Goal: Task Accomplishment & Management: Manage account settings

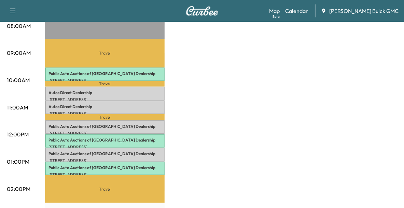
scroll to position [61, 0]
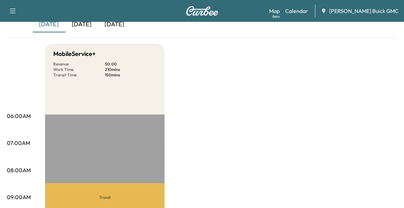
click at [84, 25] on div "[DATE]" at bounding box center [82, 25] width 33 height 16
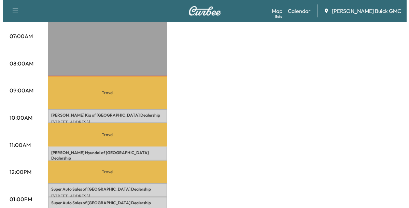
scroll to position [168, 0]
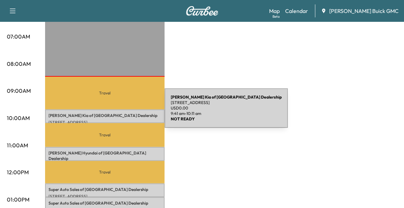
click at [113, 113] on p "[PERSON_NAME] Kia of Fredericksburg Dealership" at bounding box center [104, 115] width 113 height 5
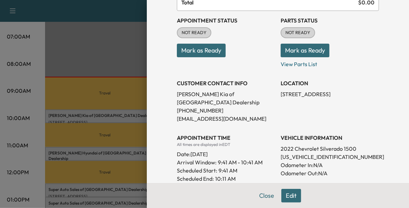
scroll to position [71, 0]
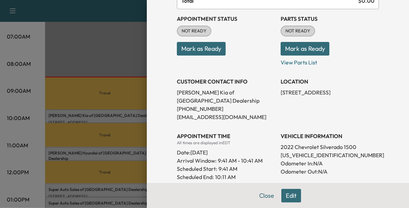
click at [300, 156] on p "[US_VEHICLE_IDENTIFICATION_NUMBER]" at bounding box center [330, 155] width 98 height 8
copy p "[US_VEHICLE_IDENTIFICATION_NUMBER]"
click at [206, 48] on button "Mark as Ready" at bounding box center [201, 49] width 49 height 14
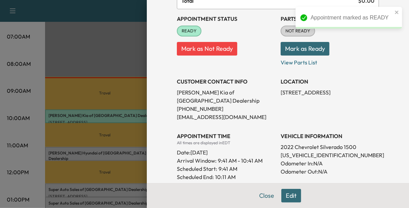
click at [123, 155] on div at bounding box center [204, 104] width 409 height 208
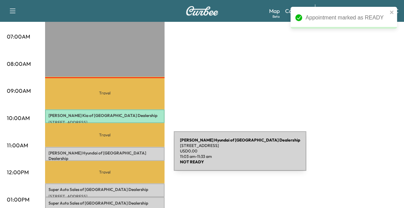
click at [123, 163] on p "[STREET_ADDRESS]" at bounding box center [104, 165] width 113 height 5
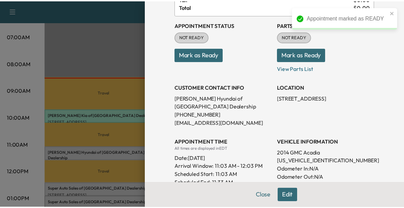
scroll to position [67, 0]
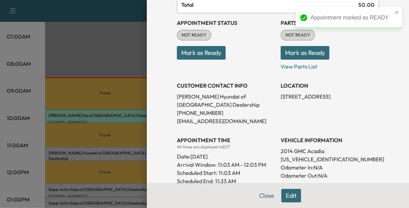
click at [283, 158] on p "[US_VEHICLE_IDENTIFICATION_NUMBER]" at bounding box center [330, 159] width 98 height 8
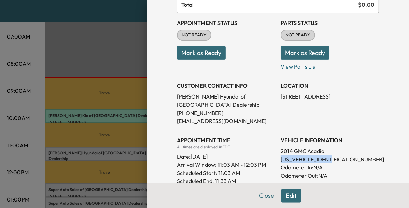
click at [283, 158] on p "[US_VEHICLE_IDENTIFICATION_NUMBER]" at bounding box center [330, 159] width 98 height 8
copy p "[US_VEHICLE_IDENTIFICATION_NUMBER]"
click at [100, 166] on div at bounding box center [204, 104] width 409 height 208
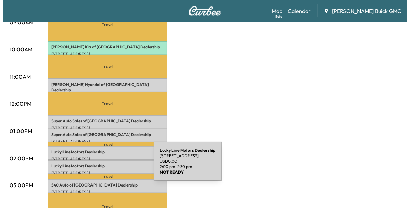
scroll to position [237, 0]
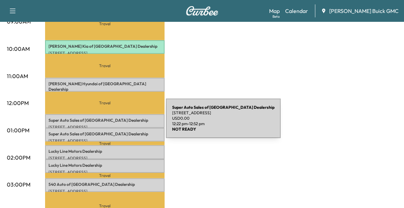
click at [115, 125] on p "[STREET_ADDRESS]" at bounding box center [104, 127] width 113 height 5
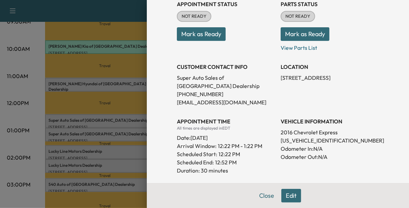
scroll to position [86, 0]
click at [309, 144] on p "[US_VEHICLE_IDENTIFICATION_NUMBER]" at bounding box center [330, 140] width 98 height 8
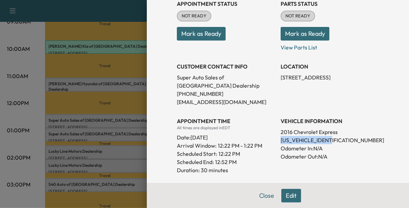
click at [309, 144] on p "[US_VEHICLE_IDENTIFICATION_NUMBER]" at bounding box center [330, 140] width 98 height 8
copy p "[US_VEHICLE_IDENTIFICATION_NUMBER]"
click at [112, 132] on div at bounding box center [204, 104] width 409 height 208
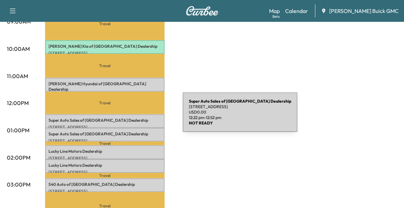
click at [131, 118] on p "Super Auto Sales of Fredericksburg Dealership" at bounding box center [104, 120] width 113 height 5
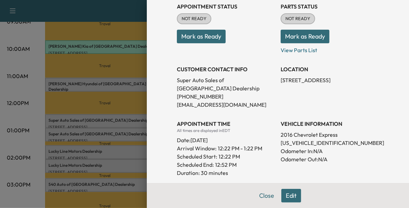
scroll to position [84, 0]
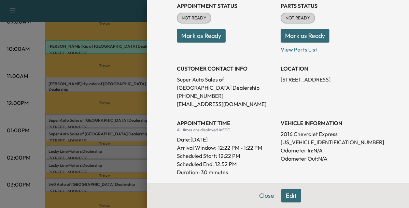
click at [140, 135] on div at bounding box center [204, 104] width 409 height 208
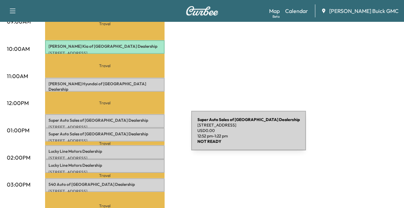
click at [140, 135] on div "Super Auto Sales of [GEOGRAPHIC_DATA] Dealership [STREET_ADDRESS] USD 0.00 12:5…" at bounding box center [105, 135] width 120 height 14
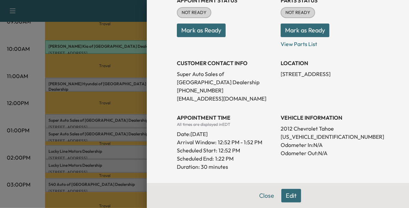
scroll to position [91, 0]
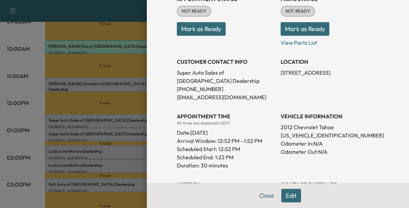
click at [282, 136] on p "[US_VEHICLE_IDENTIFICATION_NUMBER]" at bounding box center [330, 135] width 98 height 8
copy p "[US_VEHICLE_IDENTIFICATION_NUMBER]"
click at [122, 92] on div at bounding box center [204, 104] width 409 height 208
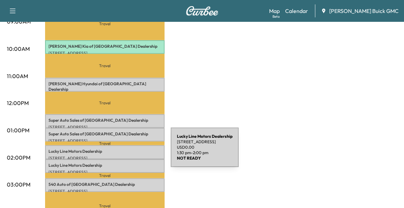
click at [120, 152] on div "Lucky Line Motors Dealership [STREET_ADDRESS] USD 0.00 1:30 pm - 2:00 pm" at bounding box center [105, 152] width 120 height 14
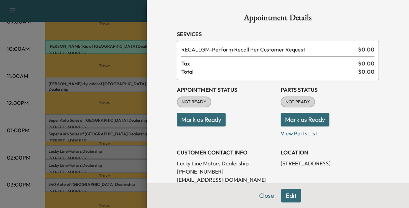
scroll to position [107, 0]
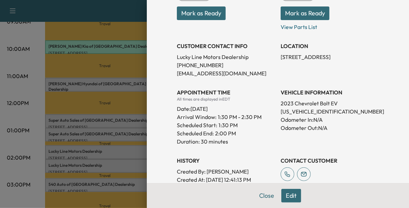
drag, startPoint x: 124, startPoint y: 172, endPoint x: 130, endPoint y: 163, distance: 10.8
click at [130, 163] on div at bounding box center [204, 104] width 409 height 208
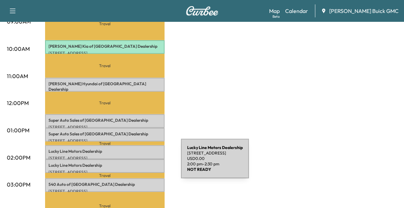
click at [130, 163] on p "Lucky Line Motors Dealership" at bounding box center [104, 165] width 113 height 5
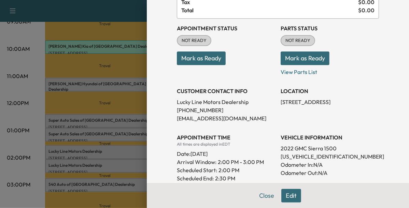
scroll to position [64, 0]
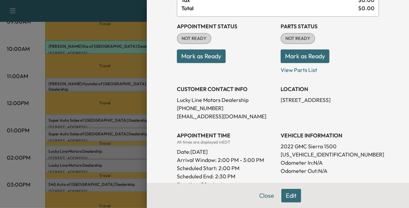
click at [294, 156] on p "[US_VEHICLE_IDENTIFICATION_NUMBER]" at bounding box center [330, 155] width 98 height 8
copy p "[US_VEHICLE_IDENTIFICATION_NUMBER]"
click at [135, 127] on div at bounding box center [204, 104] width 409 height 208
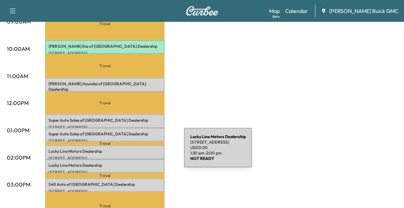
click at [133, 152] on div "Lucky Line Motors Dealership [STREET_ADDRESS] USD 0.00 1:30 pm - 2:00 pm" at bounding box center [105, 152] width 120 height 14
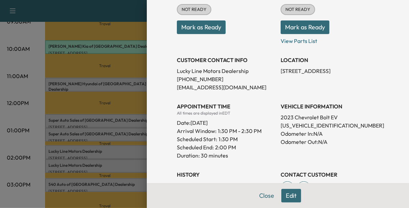
scroll to position [96, 0]
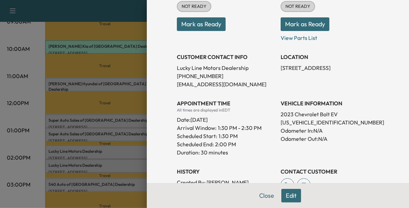
click at [99, 160] on div at bounding box center [204, 104] width 409 height 208
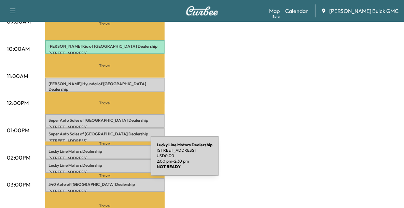
click at [99, 163] on p "Lucky Line Motors Dealership" at bounding box center [104, 165] width 113 height 5
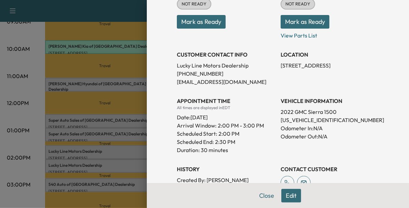
scroll to position [98, 0]
click at [120, 169] on div at bounding box center [204, 104] width 409 height 208
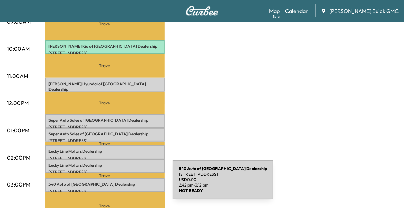
click at [122, 184] on div "540 Auto of Fredericksburg Dealership [STREET_ADDRESS] USD 0.00 2:42 pm - 3:12 …" at bounding box center [105, 186] width 120 height 14
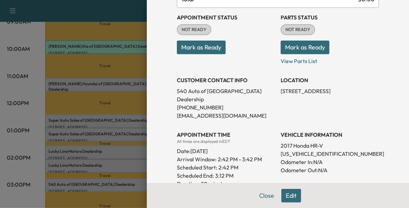
scroll to position [76, 0]
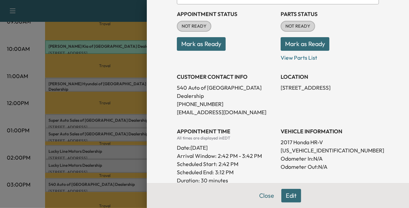
click at [286, 146] on p "[US_VEHICLE_IDENTIFICATION_NUMBER]" at bounding box center [330, 150] width 98 height 8
copy p "[US_VEHICLE_IDENTIFICATION_NUMBER]"
click at [213, 43] on button "Mark as Ready" at bounding box center [201, 44] width 49 height 14
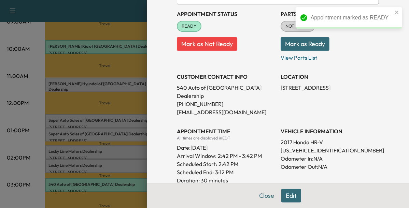
click at [110, 128] on div at bounding box center [204, 104] width 409 height 208
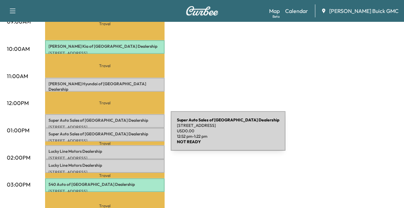
click at [120, 138] on p "[STREET_ADDRESS]" at bounding box center [104, 140] width 113 height 5
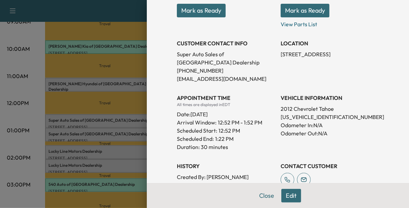
scroll to position [110, 0]
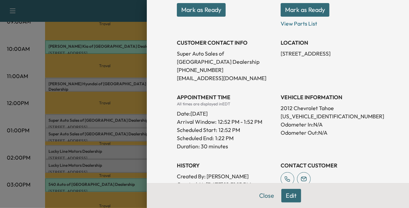
click at [108, 119] on div at bounding box center [204, 104] width 409 height 208
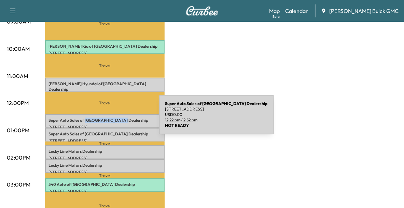
click at [108, 119] on p "Super Auto Sales of Fredericksburg Dealership" at bounding box center [104, 120] width 113 height 5
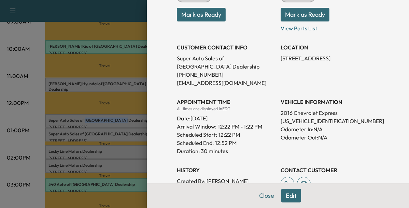
scroll to position [107, 0]
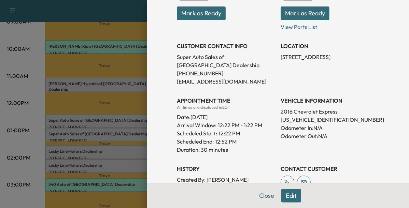
click at [117, 100] on div at bounding box center [204, 104] width 409 height 208
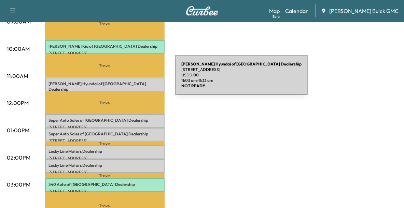
click at [124, 81] on p "[PERSON_NAME] Hyundai of Springfield Dealership" at bounding box center [104, 86] width 113 height 11
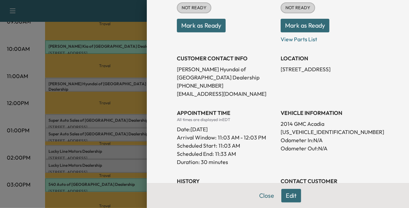
scroll to position [94, 0]
